Goal: Use online tool/utility: Utilize a website feature to perform a specific function

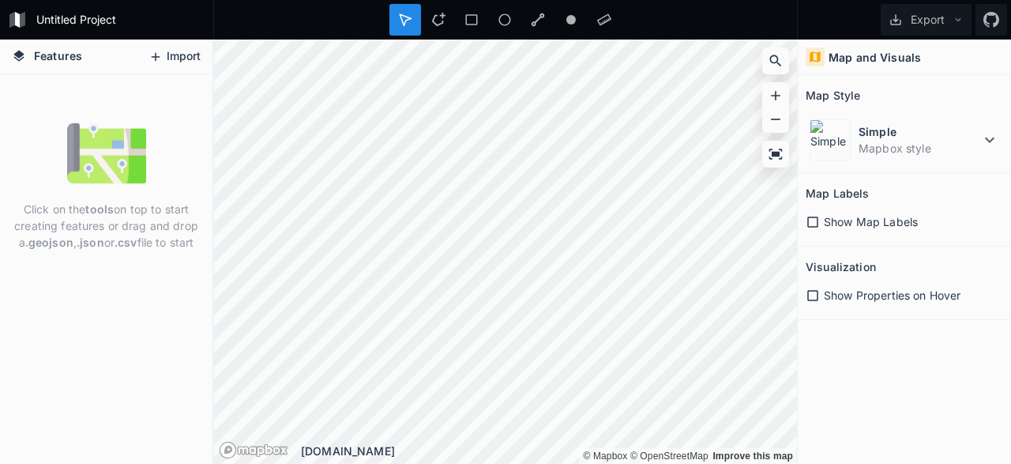
click at [178, 59] on button "Import" at bounding box center [175, 56] width 68 height 25
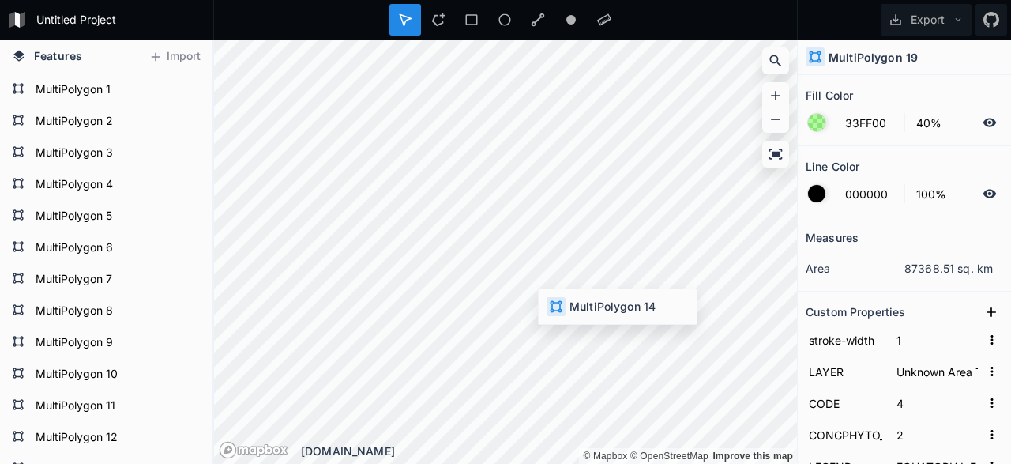
type input "339999"
type input "3"
type input "6"
type input "FLOODED FOREST"
type input "4"
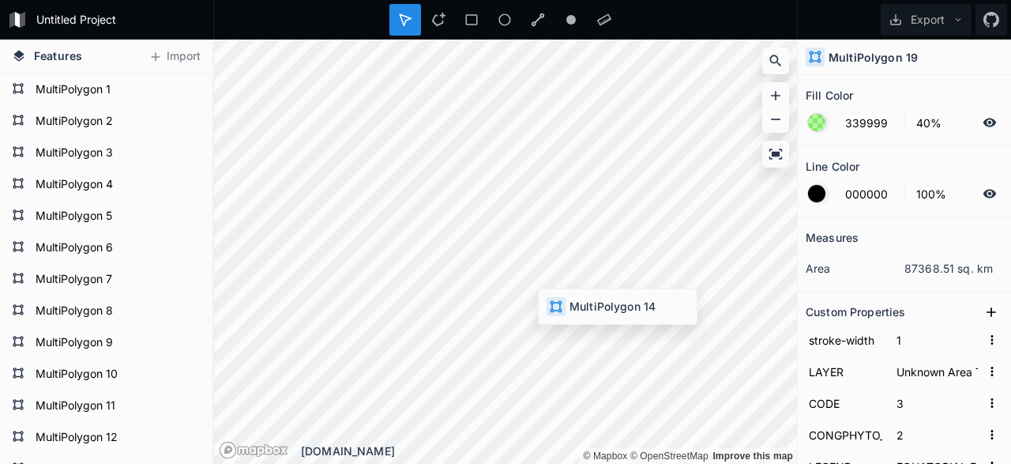
type input "56.252"
type input "4.403"
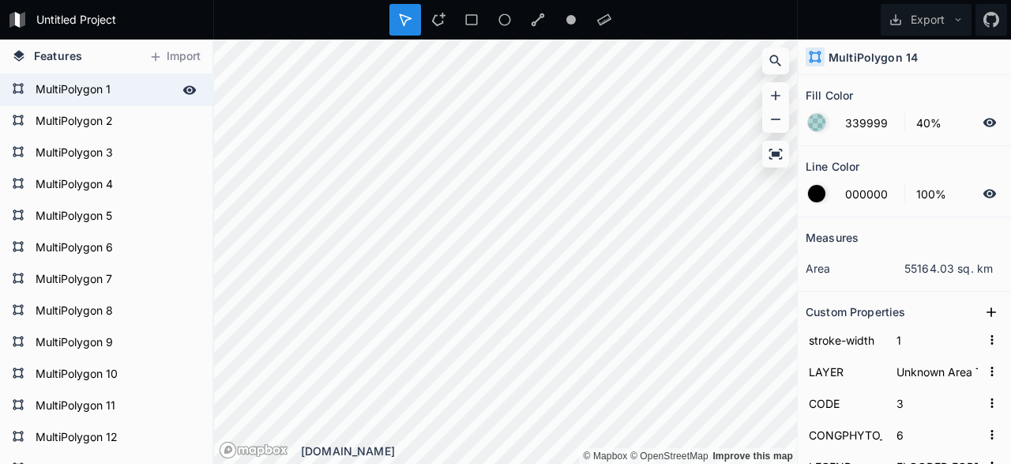
click at [77, 101] on form "MultiPolygon 1" at bounding box center [105, 90] width 148 height 24
type input "33FF00"
type input "4"
type input "47"
type input "EQUATORIAL FOREST"
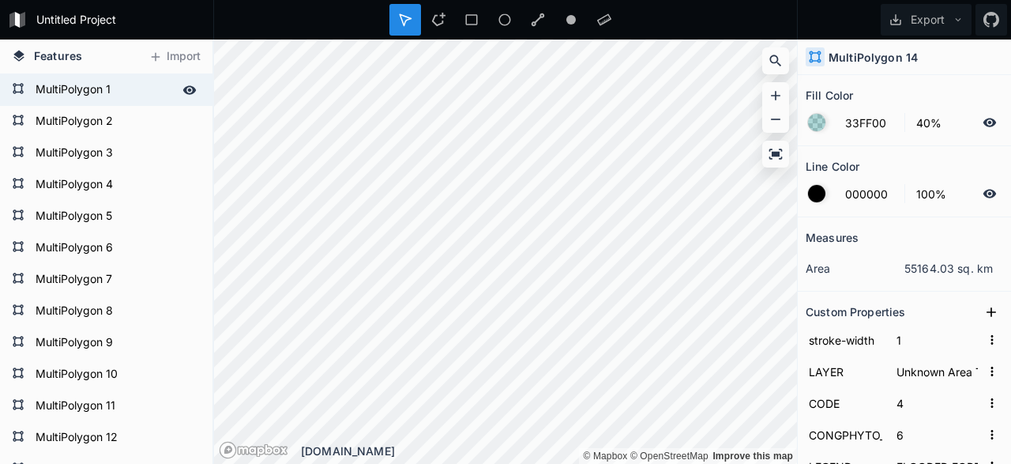
type input "5"
type input "3.232"
type input "0.165"
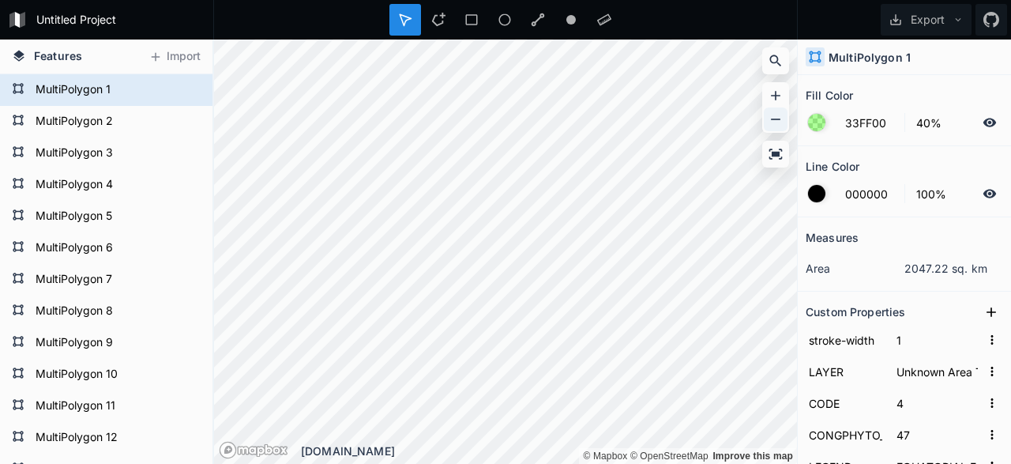
click at [775, 117] on icon at bounding box center [776, 119] width 16 height 16
click at [776, 95] on icon at bounding box center [775, 95] width 9 height 9
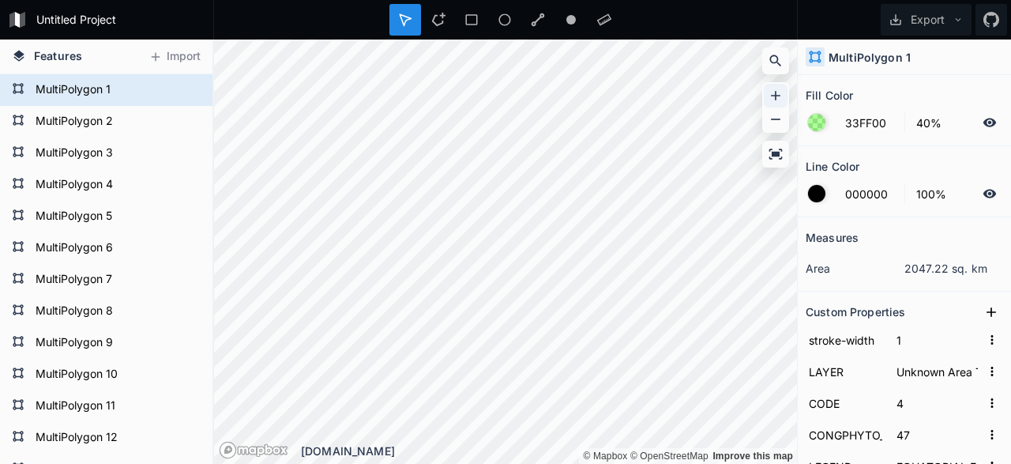
click at [776, 95] on icon at bounding box center [775, 95] width 9 height 9
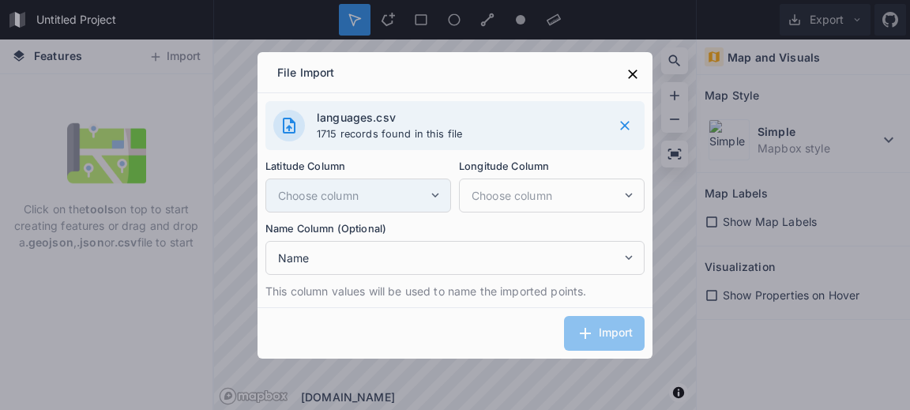
click at [434, 203] on div "Choose column" at bounding box center [358, 195] width 186 height 34
click at [368, 198] on span "Choose column" at bounding box center [353, 195] width 150 height 17
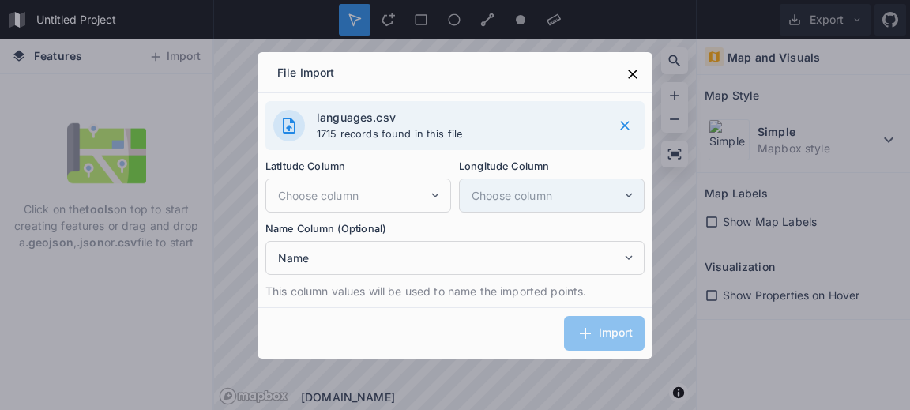
click at [603, 205] on div "Choose column" at bounding box center [552, 195] width 186 height 34
click at [289, 129] on icon at bounding box center [289, 126] width 13 height 16
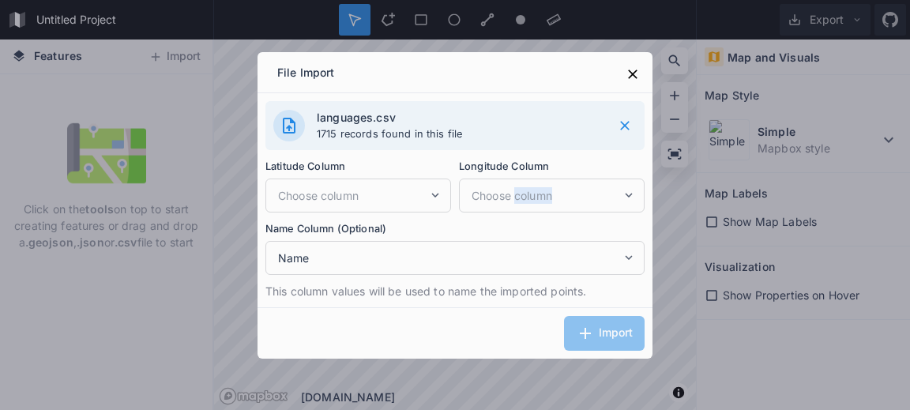
click at [289, 129] on icon at bounding box center [289, 126] width 13 height 16
click at [365, 128] on p "1715 records found in this file" at bounding box center [459, 134] width 284 height 17
click at [640, 80] on icon at bounding box center [633, 74] width 16 height 16
